Goal: Task Accomplishment & Management: Manage account settings

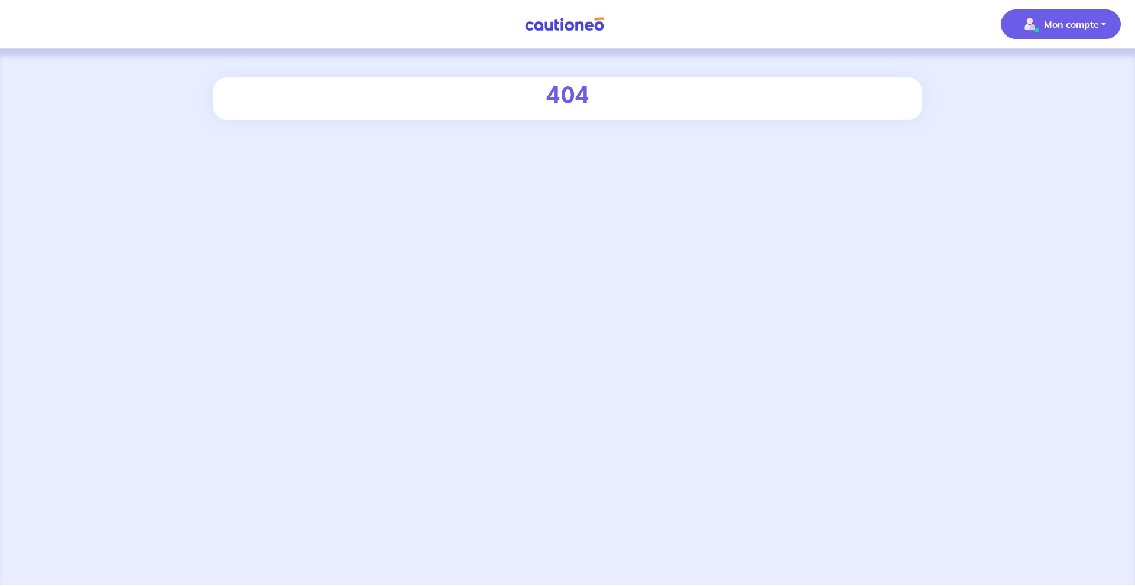
click at [1025, 27] on img "button" at bounding box center [1029, 24] width 19 height 19
click at [1044, 80] on link "Mes informations" at bounding box center [1048, 73] width 95 height 19
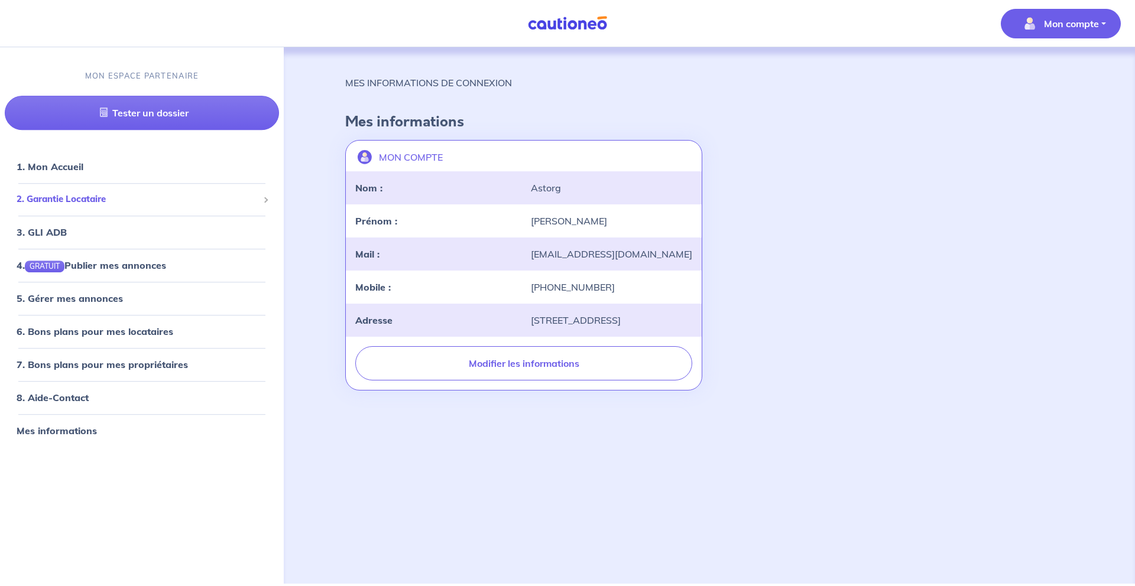
click at [67, 191] on div "2. Garantie Locataire" at bounding box center [142, 199] width 274 height 23
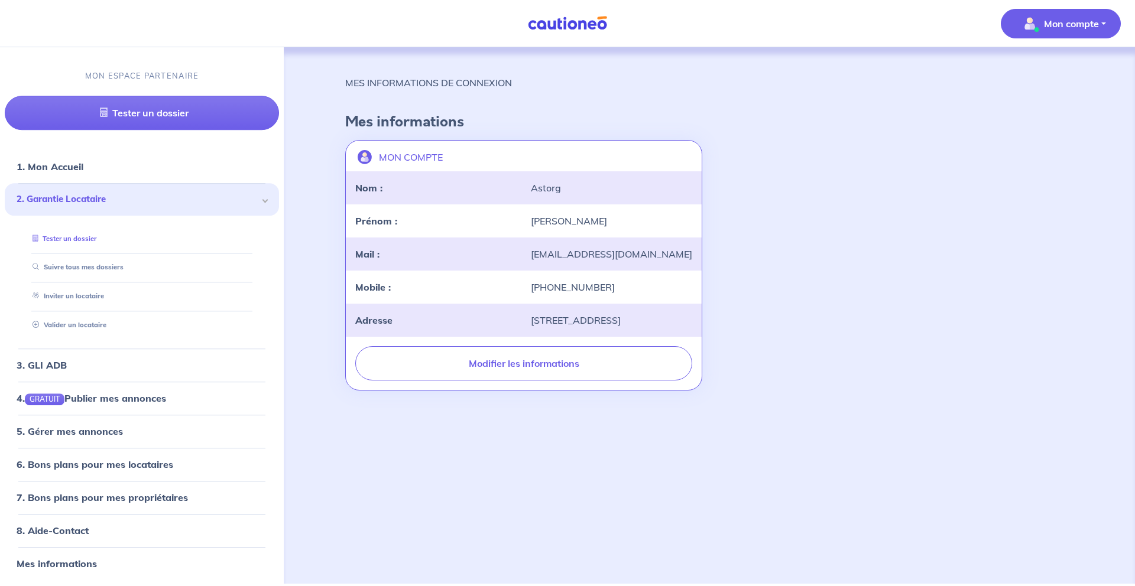
click at [79, 236] on link "Tester un dossier" at bounding box center [62, 239] width 69 height 8
click at [82, 272] on link "Suivre tous mes dossiers" at bounding box center [75, 268] width 95 height 8
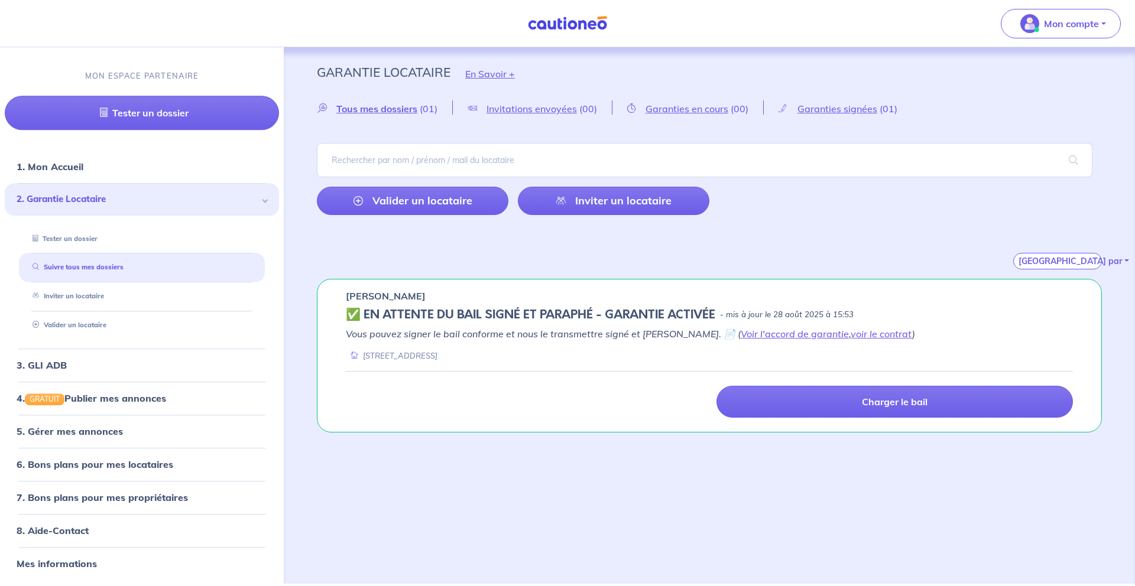
click at [427, 300] on div "[PERSON_NAME]" at bounding box center [709, 296] width 727 height 14
drag, startPoint x: 662, startPoint y: 31, endPoint x: 541, endPoint y: 35, distance: 121.8
click at [541, 35] on nav "Mon compte MON ESPACE PARTENAIRE Tester un dossier 1. Mon Accueil 2. Garantie L…" at bounding box center [567, 23] width 1135 height 47
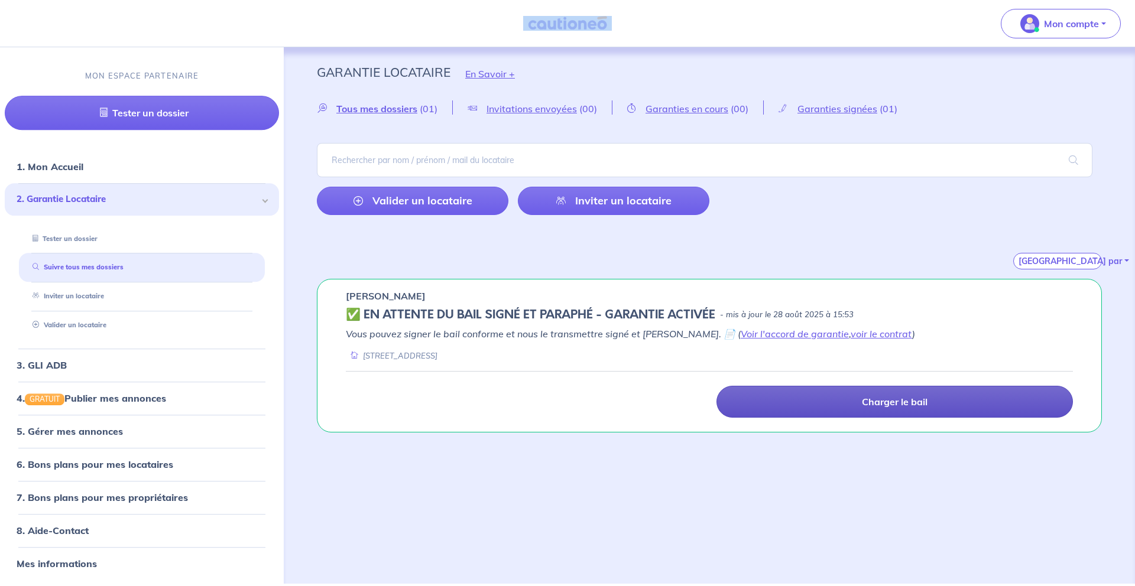
click at [807, 389] on link "Charger le bail" at bounding box center [894, 402] width 356 height 32
